Goal: Task Accomplishment & Management: Manage account settings

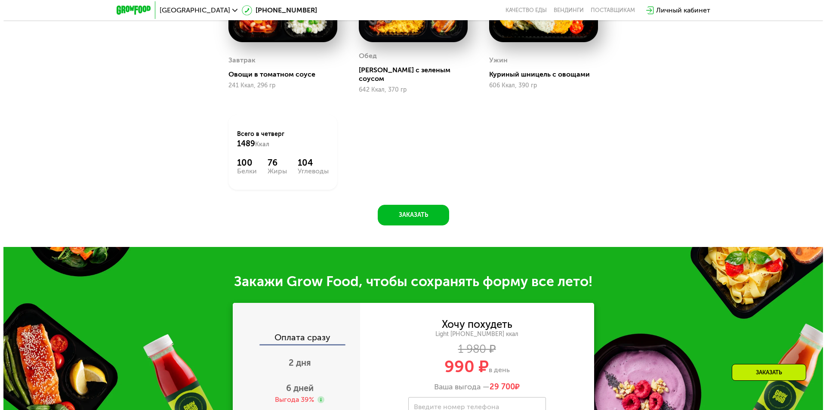
scroll to position [495, 0]
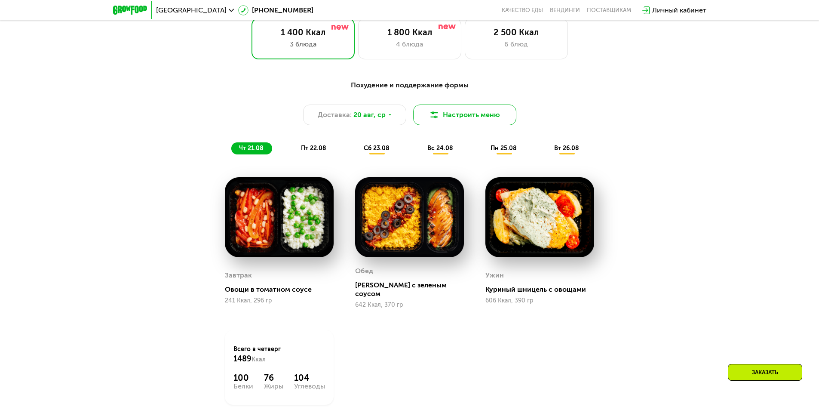
click at [495, 118] on button "Настроить меню" at bounding box center [464, 115] width 103 height 21
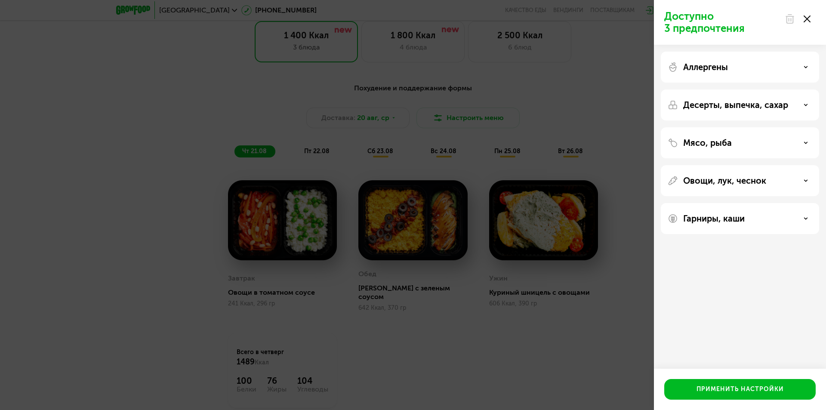
click at [764, 62] on div "Аллергены" at bounding box center [739, 67] width 145 height 10
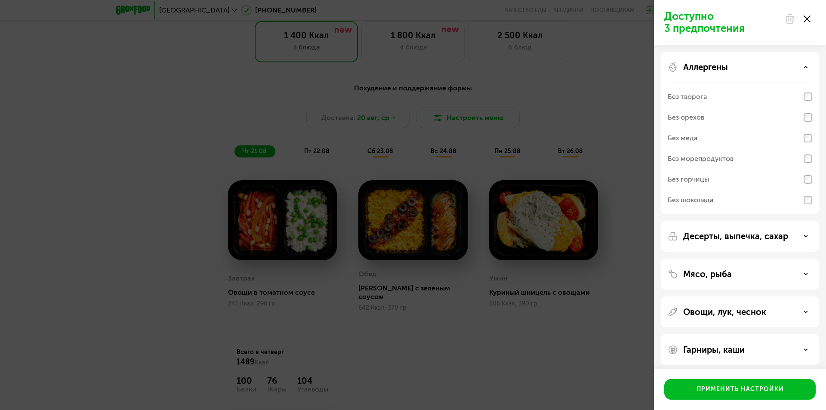
scroll to position [5, 0]
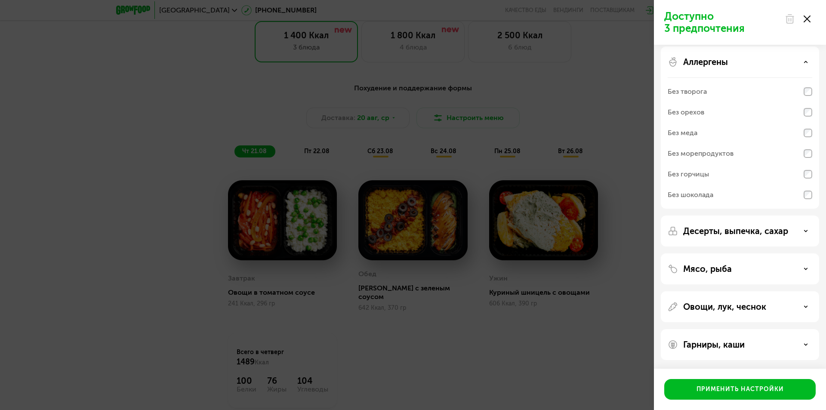
click at [798, 58] on div "Аллергены" at bounding box center [739, 62] width 145 height 10
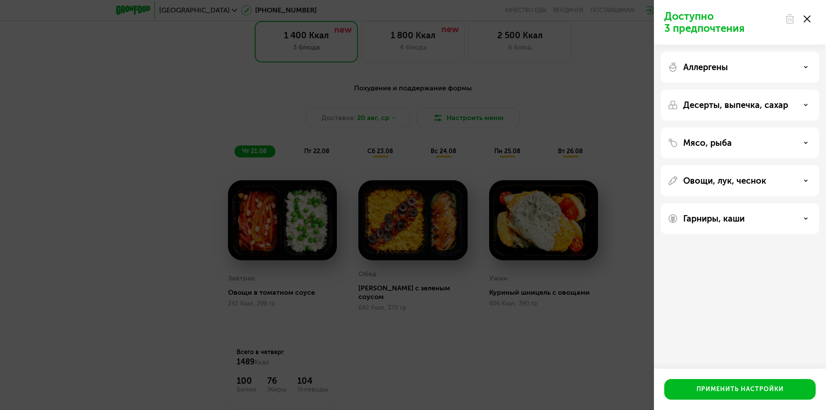
click at [782, 107] on p "Десерты, выпечка, сахар" at bounding box center [735, 105] width 105 height 10
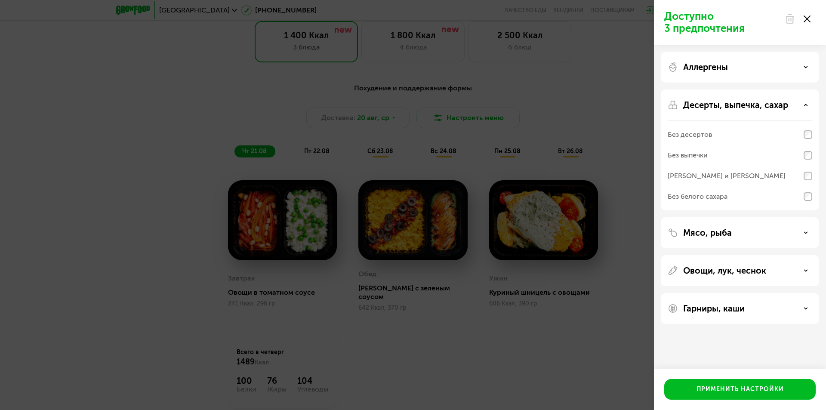
click at [782, 104] on p "Десерты, выпечка, сахар" at bounding box center [735, 105] width 105 height 10
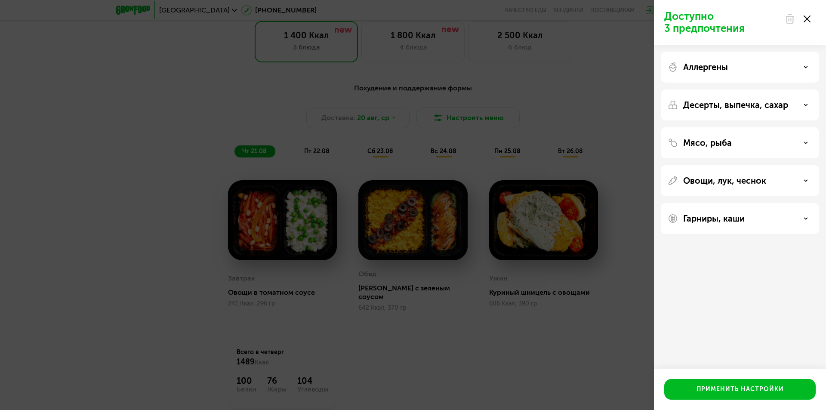
click at [764, 138] on div "Мясо, рыба" at bounding box center [739, 143] width 145 height 10
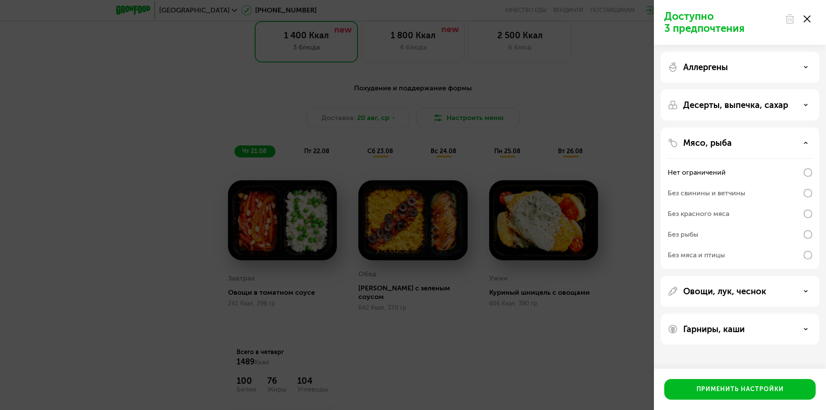
click at [764, 138] on div "Мясо, рыба" at bounding box center [739, 143] width 145 height 10
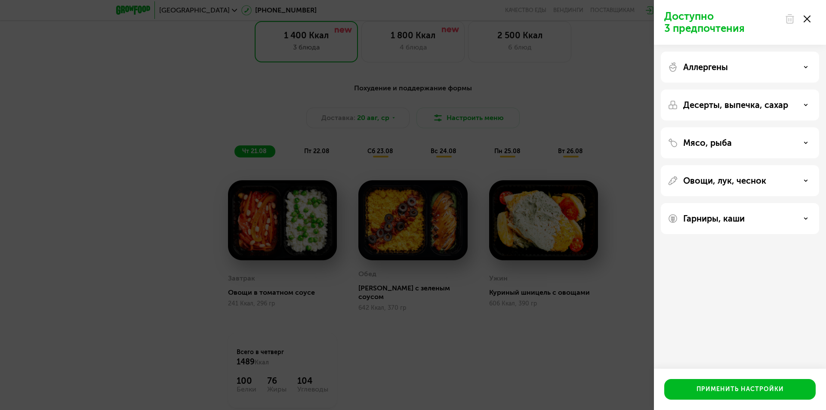
click at [760, 180] on p "Овощи, лук, чеснок" at bounding box center [724, 180] width 83 height 10
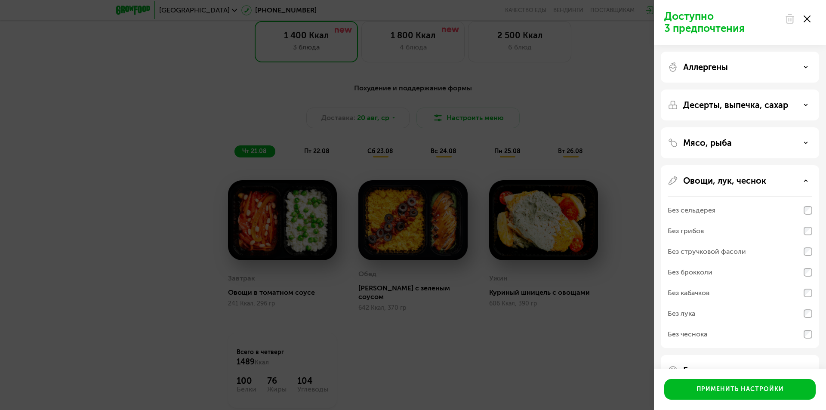
click at [760, 180] on p "Овощи, лук, чеснок" at bounding box center [724, 180] width 83 height 10
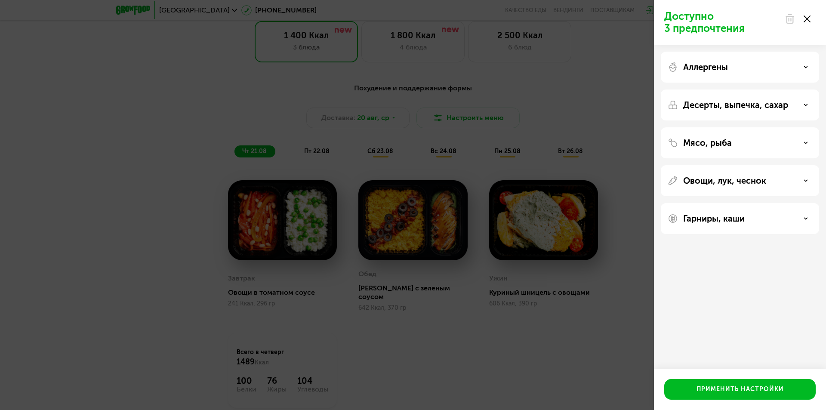
click at [747, 222] on div "Гарниры, каши" at bounding box center [739, 218] width 145 height 10
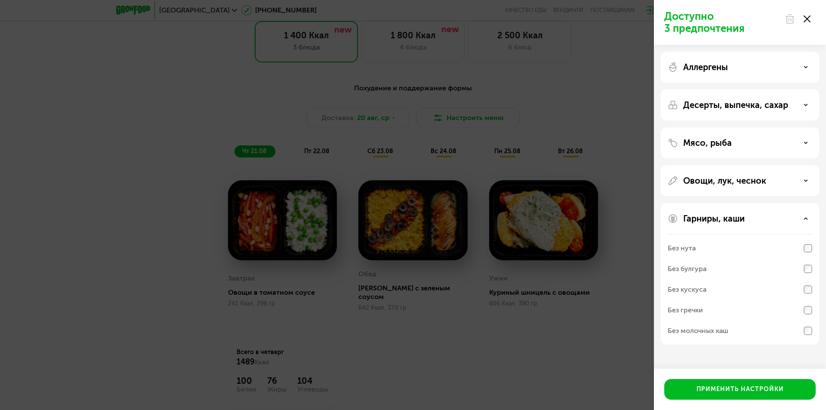
click at [746, 222] on div "Гарниры, каши" at bounding box center [739, 218] width 145 height 10
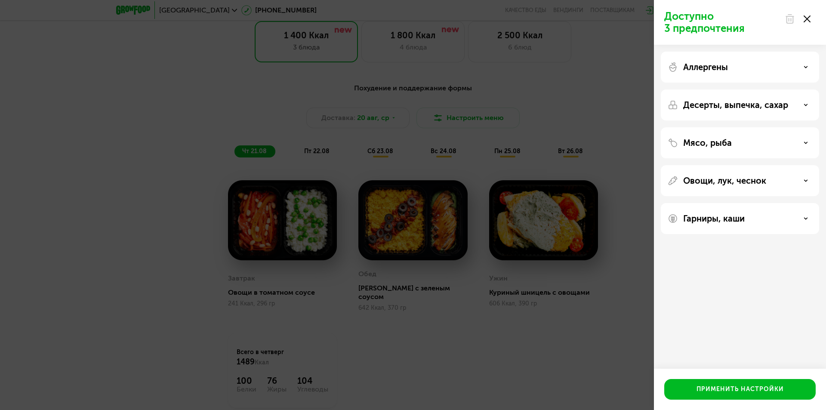
click at [724, 89] on div "Аллергены" at bounding box center [740, 104] width 158 height 31
click at [723, 66] on p "Аллергены" at bounding box center [705, 67] width 45 height 10
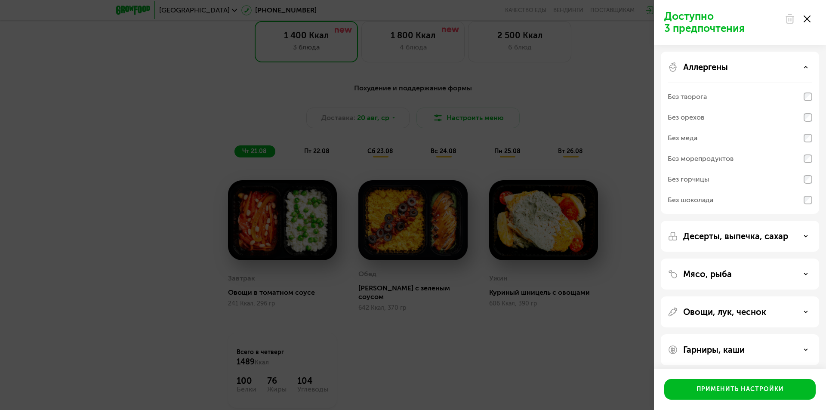
click at [788, 67] on div "Аллергены" at bounding box center [739, 67] width 145 height 10
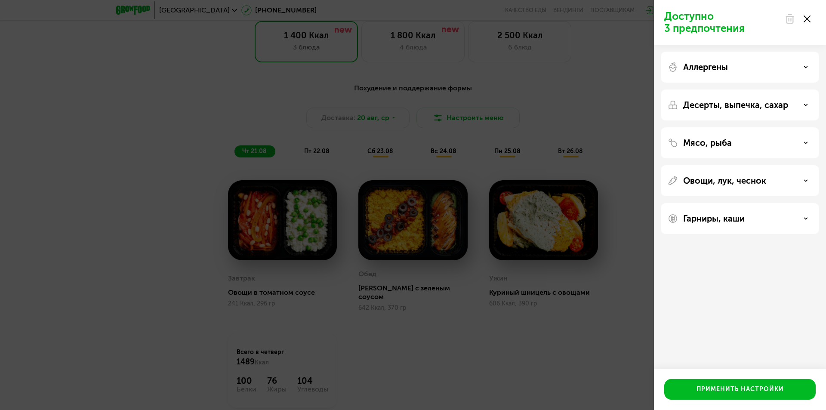
click at [769, 103] on p "Десерты, выпечка, сахар" at bounding box center [735, 105] width 105 height 10
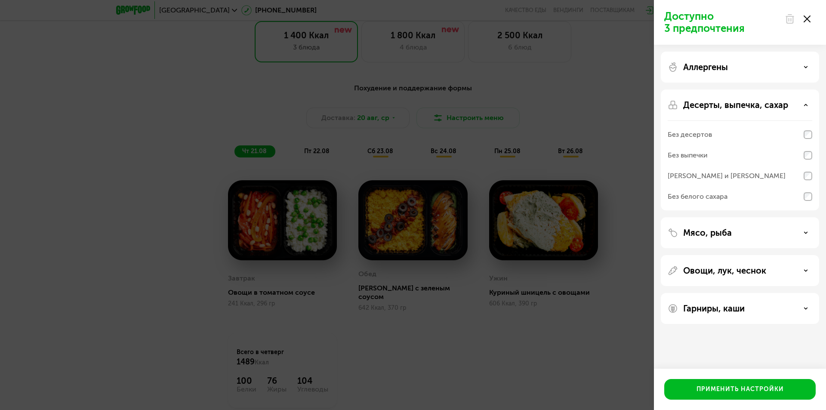
click at [739, 64] on div "Аллергены" at bounding box center [739, 67] width 145 height 10
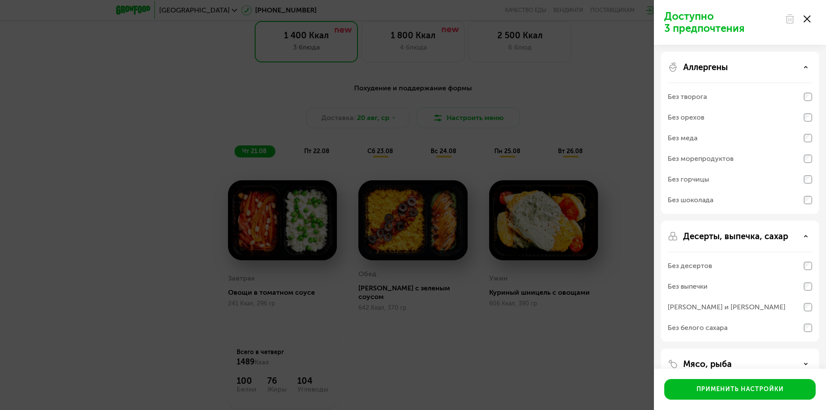
scroll to position [95, 0]
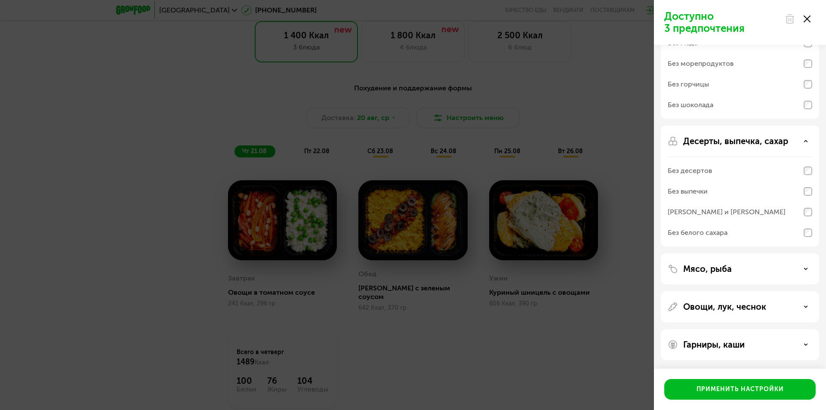
click at [748, 291] on div "Мясо, рыба" at bounding box center [740, 306] width 158 height 31
click at [755, 273] on div "Мясо, рыба" at bounding box center [739, 269] width 145 height 10
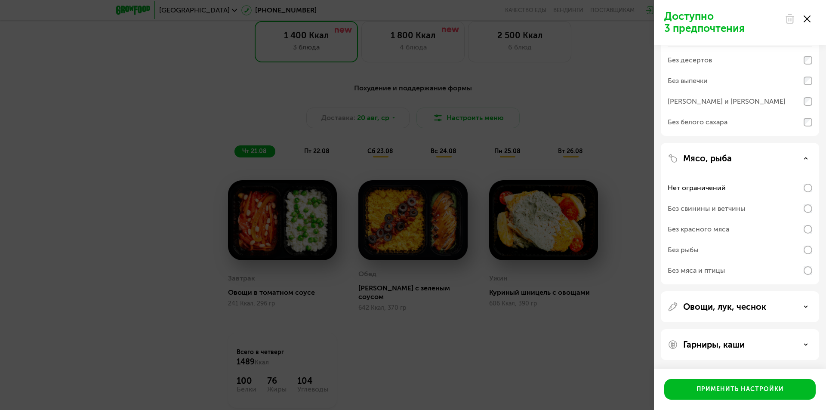
click at [692, 209] on div "Без свинины и ветчины" at bounding box center [705, 208] width 77 height 10
click at [694, 185] on div "Нет ограничений" at bounding box center [696, 188] width 58 height 10
click at [732, 154] on div "Мясо, рыба" at bounding box center [739, 158] width 145 height 10
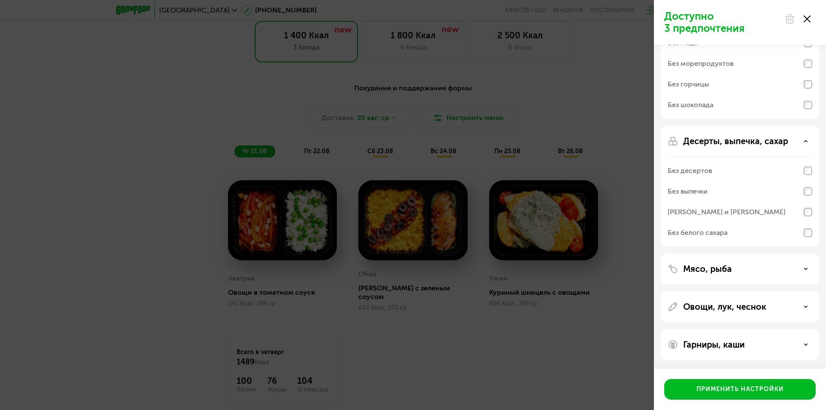
click at [726, 307] on p "Овощи, лук, чеснок" at bounding box center [724, 306] width 83 height 10
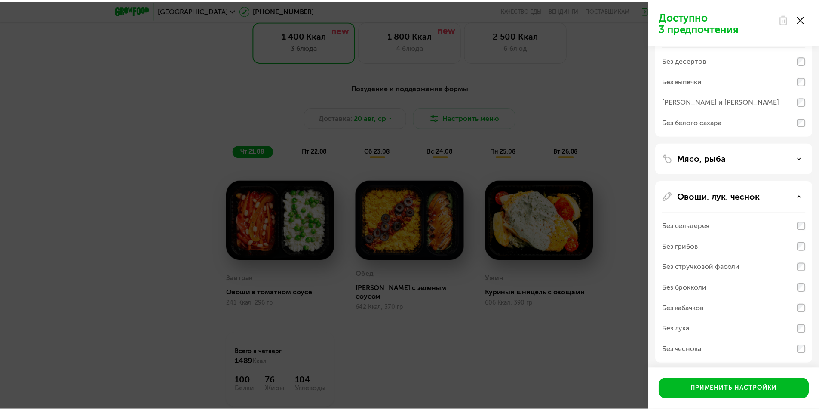
scroll to position [247, 0]
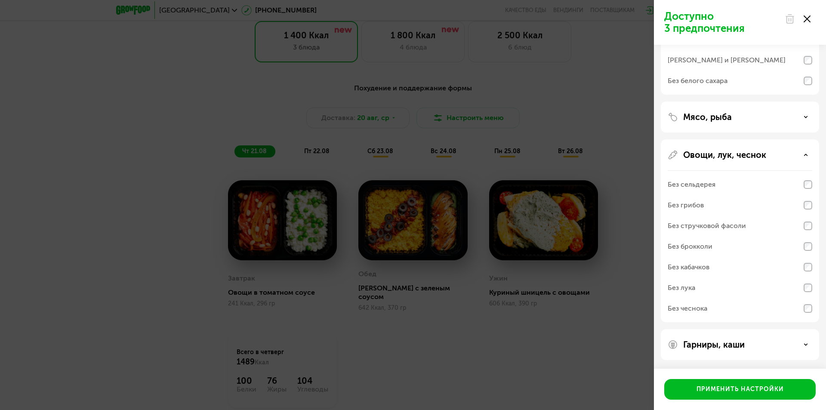
click at [514, 322] on div "Доступно 3 предпочтения Аллергены Без творога Без орехов Без меда Без морепроду…" at bounding box center [413, 205] width 826 height 410
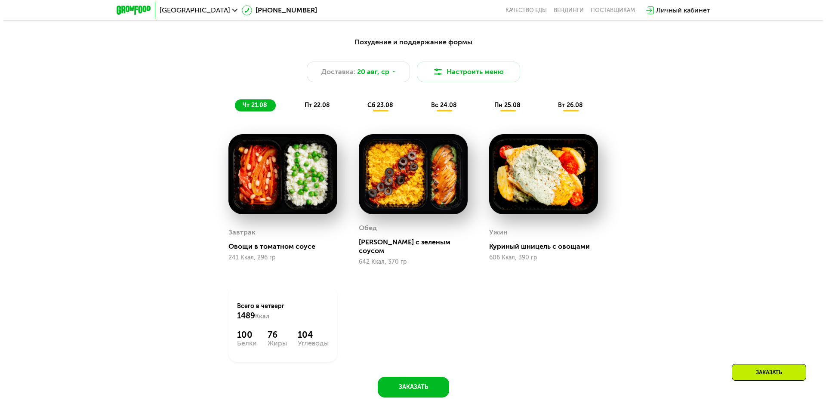
scroll to position [452, 0]
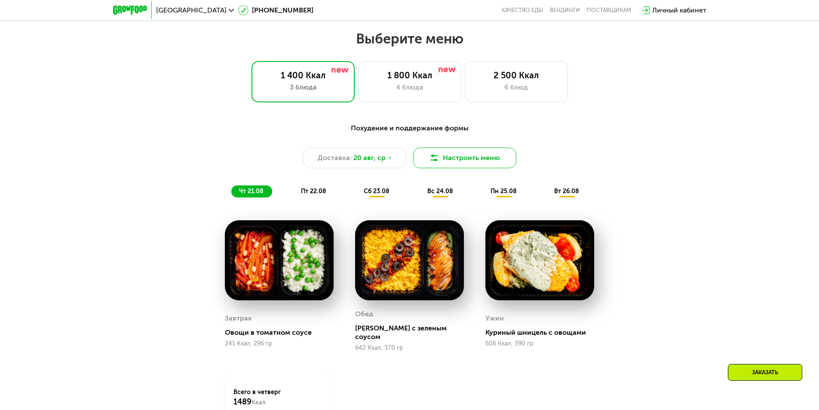
click at [431, 155] on img at bounding box center [434, 158] width 10 height 10
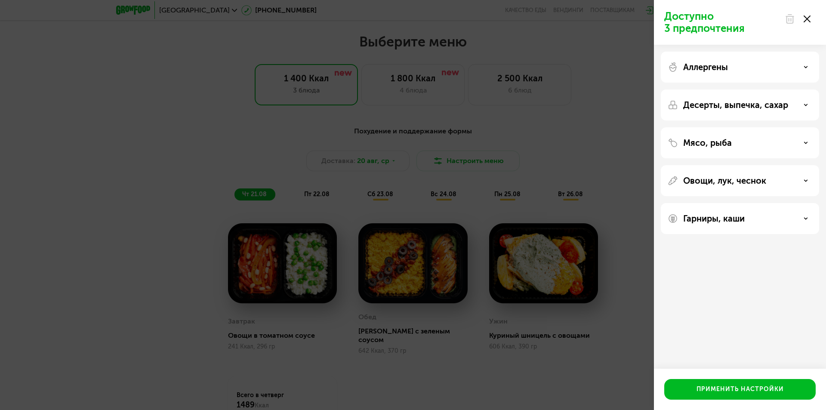
click at [749, 89] on div "Аллергены" at bounding box center [740, 104] width 158 height 31
click at [739, 65] on div "Аллергены" at bounding box center [739, 67] width 145 height 10
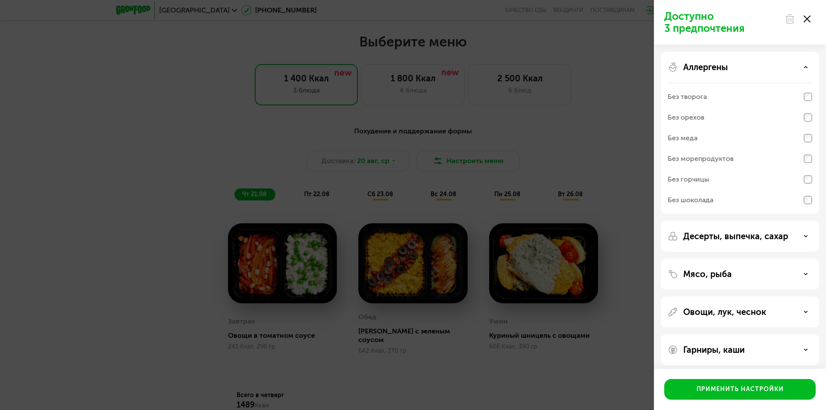
click at [716, 128] on div "Без орехов" at bounding box center [739, 138] width 145 height 21
click at [715, 276] on p "Мясо, рыба" at bounding box center [707, 274] width 49 height 10
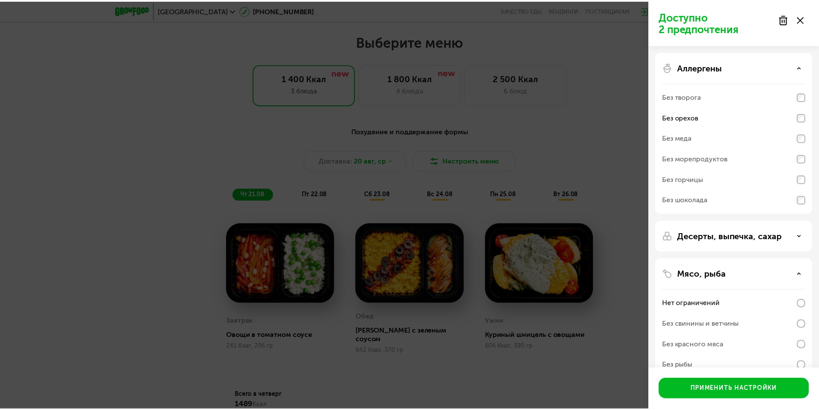
scroll to position [86, 0]
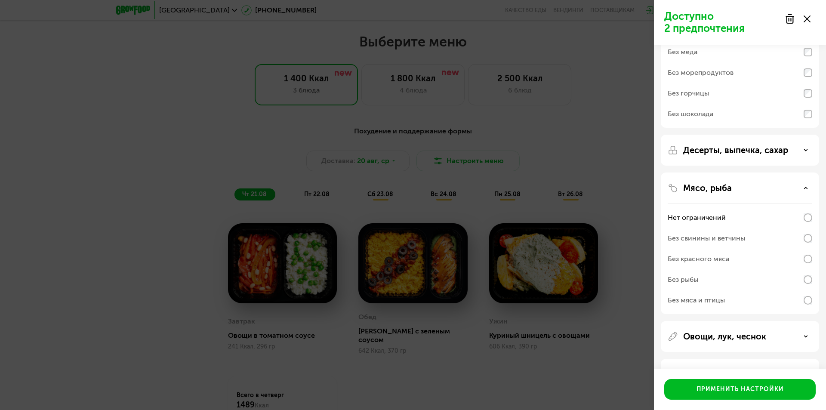
click at [708, 299] on div "Без мяса и птицы" at bounding box center [695, 300] width 57 height 10
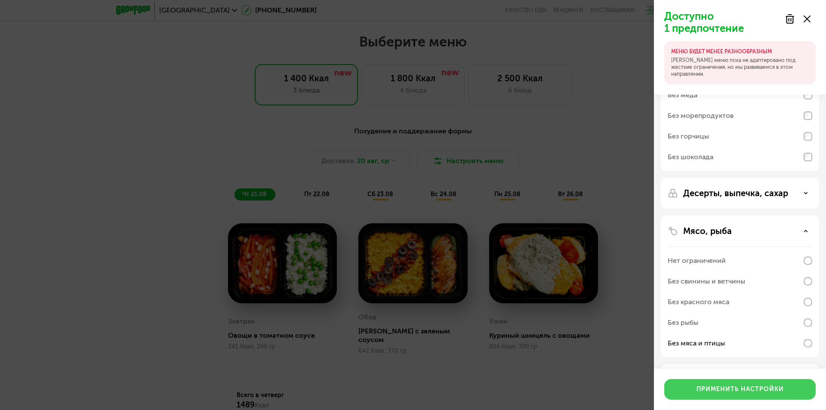
click at [704, 391] on div "Применить настройки" at bounding box center [739, 389] width 87 height 9
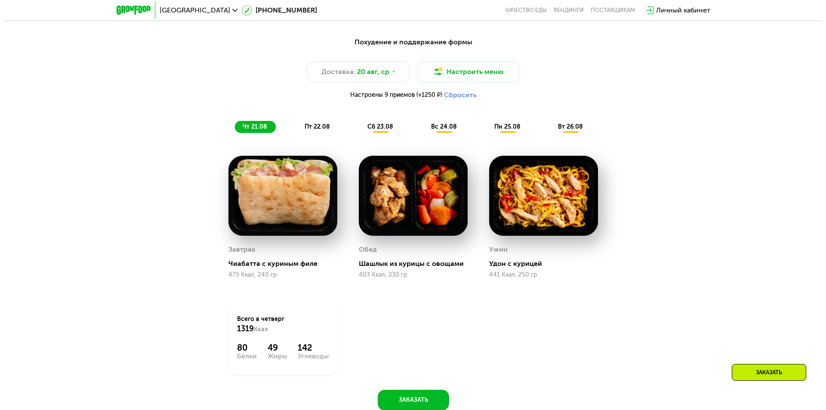
scroll to position [495, 0]
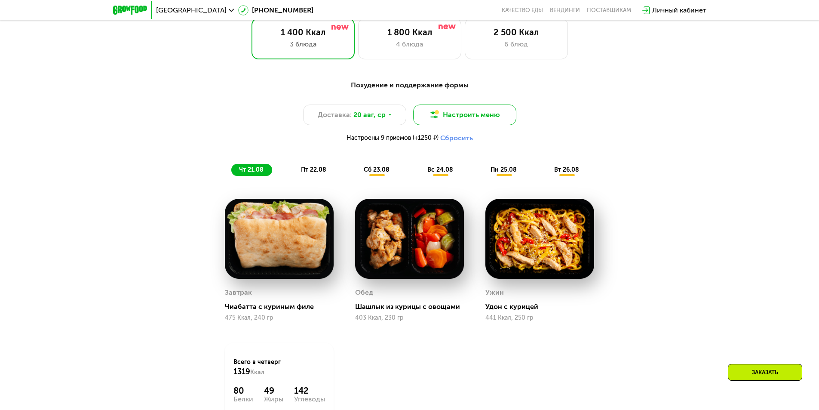
click at [483, 113] on button "Настроить меню" at bounding box center [464, 115] width 103 height 21
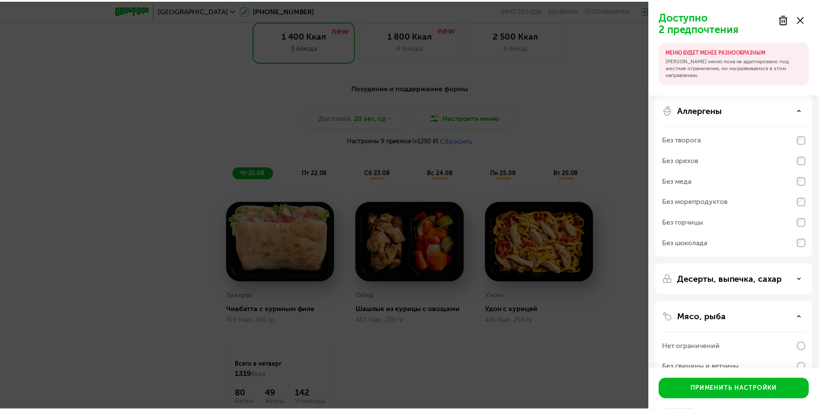
scroll to position [86, 0]
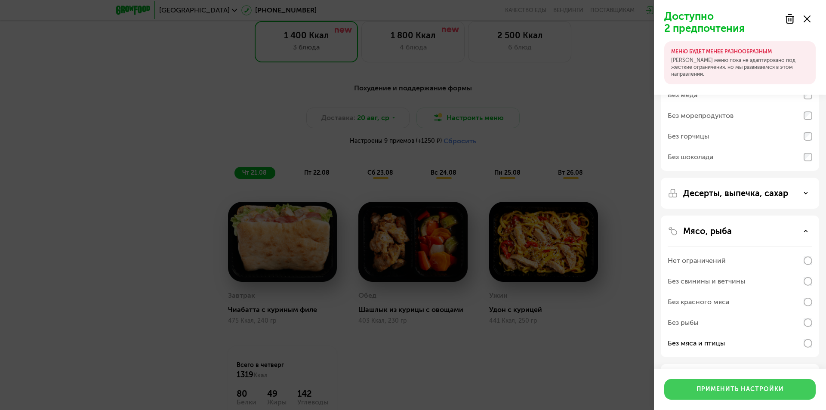
click at [729, 385] on div "Применить настройки" at bounding box center [739, 389] width 87 height 9
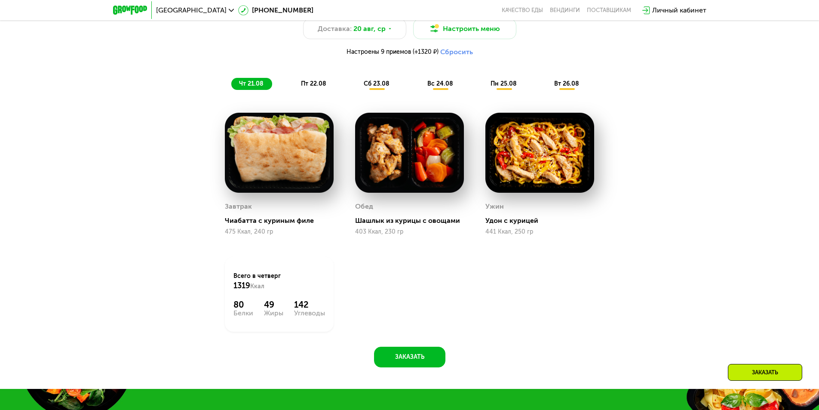
scroll to position [538, 0]
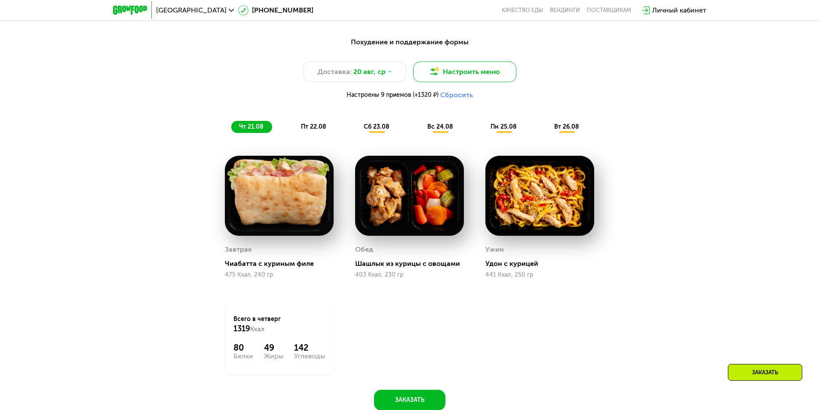
click at [442, 70] on button "Настроить меню" at bounding box center [464, 71] width 103 height 21
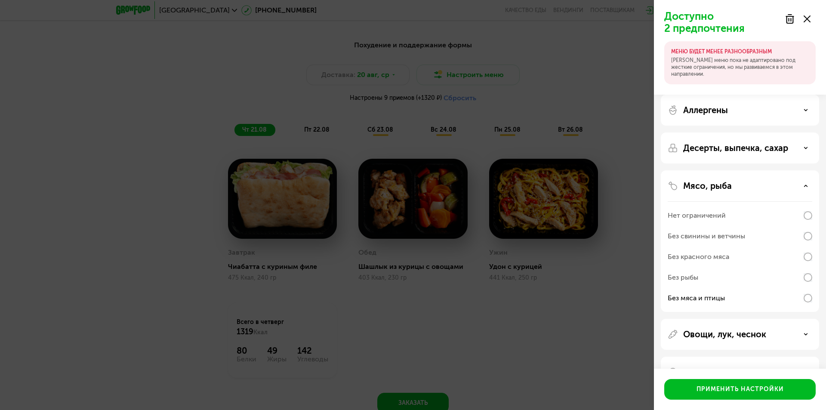
click at [804, 20] on icon at bounding box center [806, 18] width 7 height 7
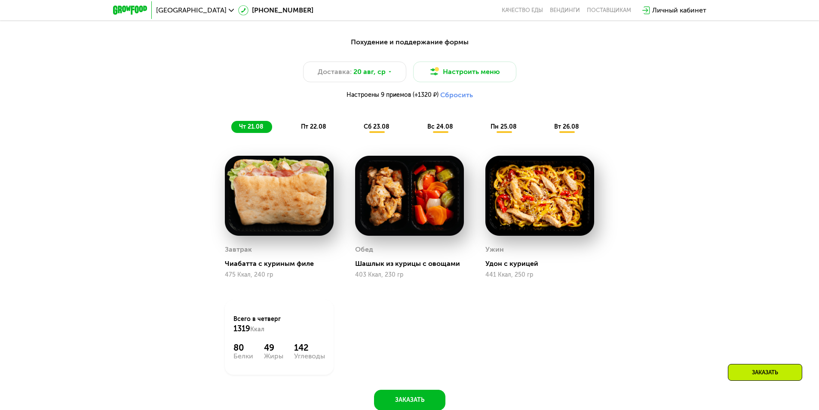
scroll to position [366, 0]
